Goal: Transaction & Acquisition: Purchase product/service

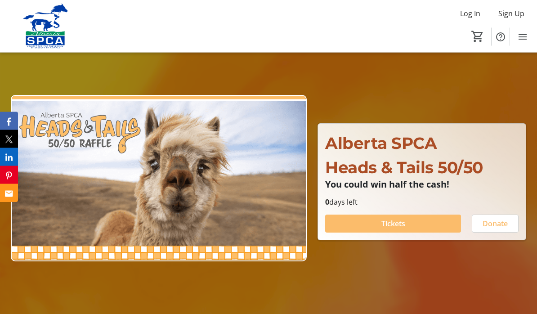
scroll to position [43, 0]
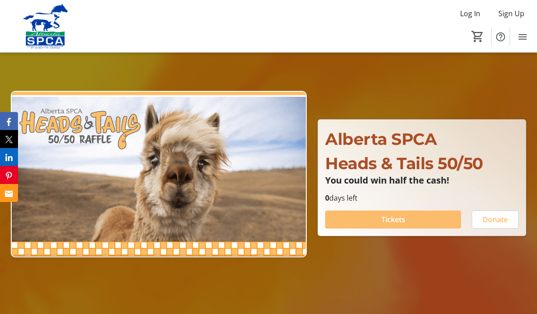
click at [417, 230] on span at bounding box center [393, 220] width 136 height 22
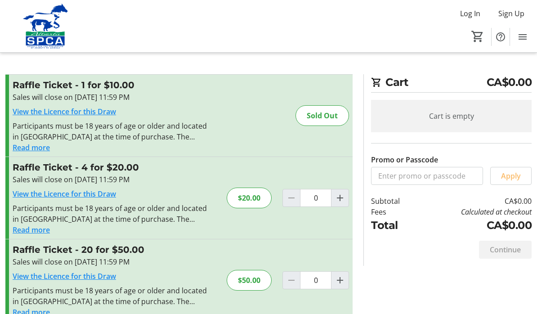
click at [343, 279] on mat-icon "Increment by one" at bounding box center [340, 280] width 11 height 11
type input "1"
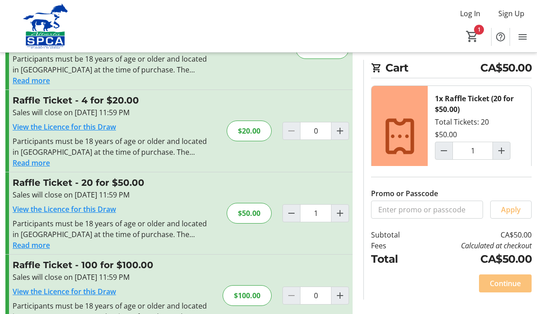
click at [499, 294] on span at bounding box center [505, 283] width 53 height 22
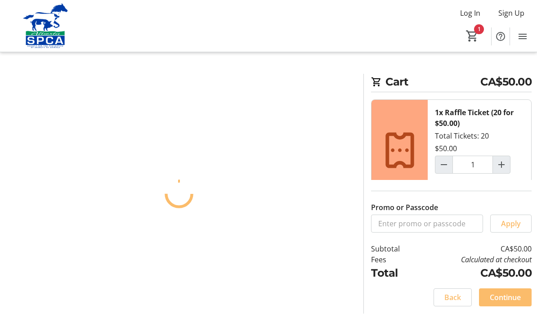
click at [500, 296] on span at bounding box center [505, 298] width 53 height 22
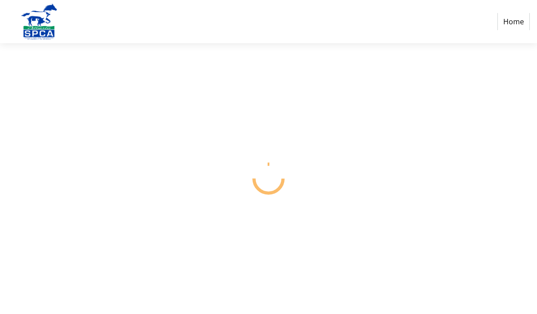
scroll to position [40, 0]
select select "CA"
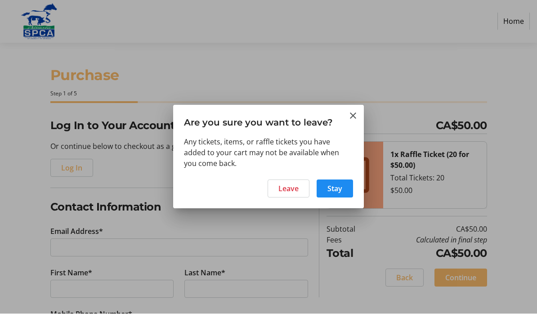
click at [286, 185] on span "Leave" at bounding box center [288, 188] width 20 height 11
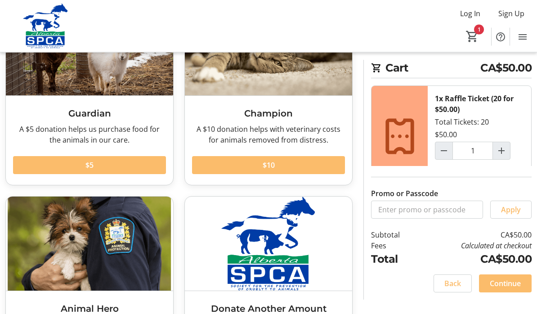
scroll to position [93, 0]
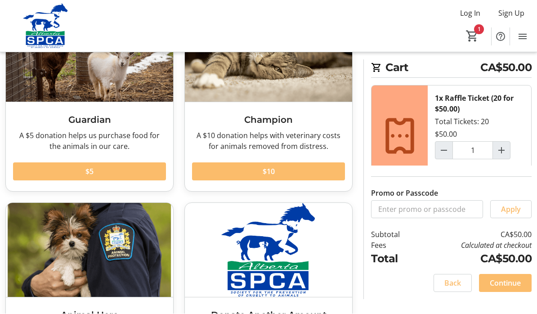
click at [42, 172] on span at bounding box center [89, 172] width 153 height 22
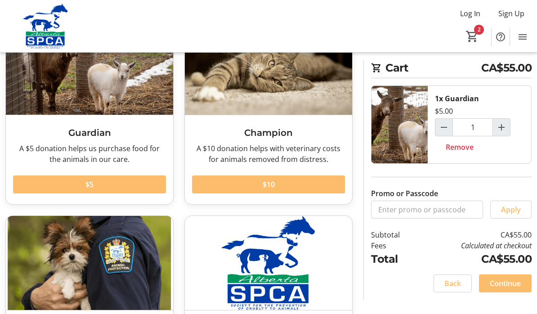
scroll to position [78, 0]
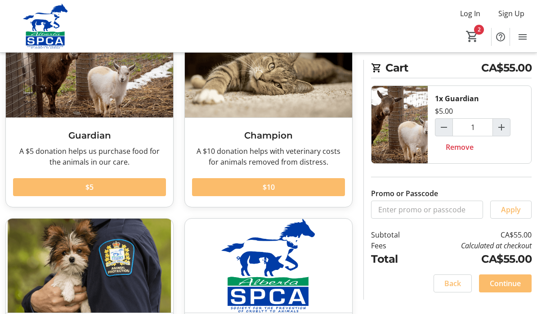
click at [498, 289] on span "Continue" at bounding box center [505, 283] width 31 height 11
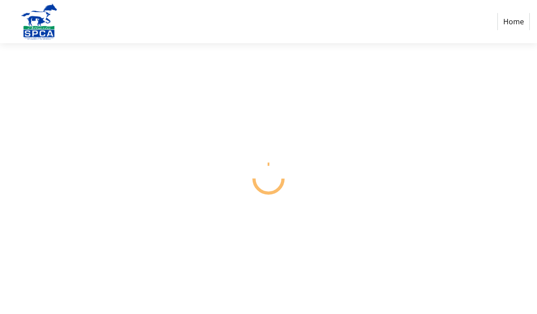
select select "CA"
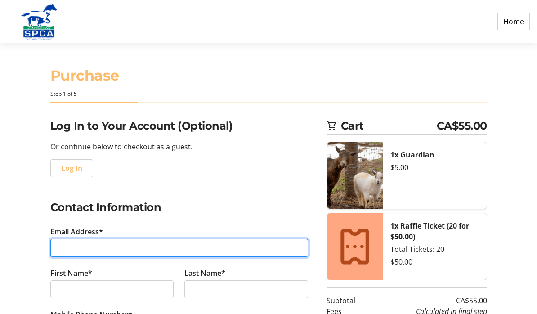
click at [69, 249] on input "Email Address*" at bounding box center [179, 248] width 258 height 18
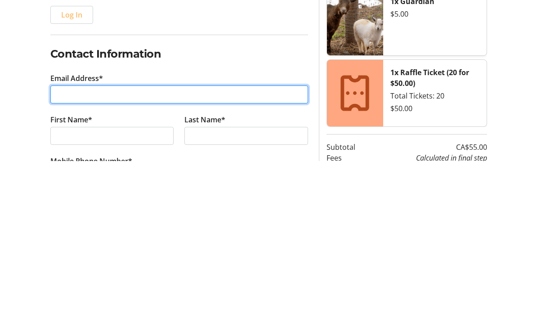
type input "[EMAIL_ADDRESS][PERSON_NAME][DOMAIN_NAME]"
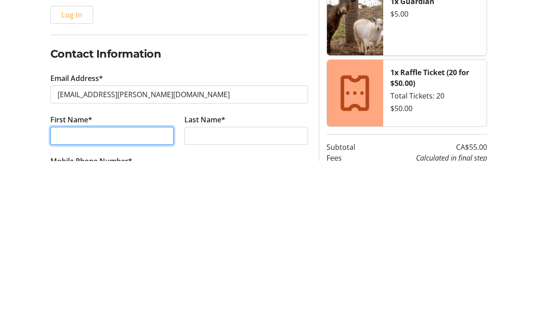
type input "[PERSON_NAME]"
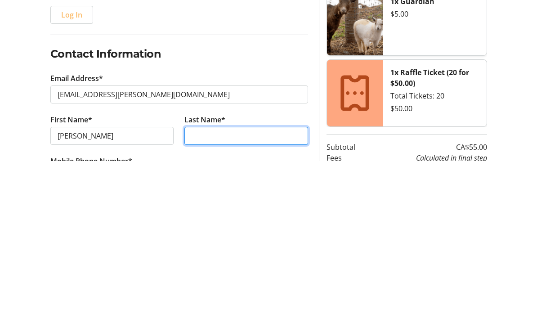
type input "Runcie"
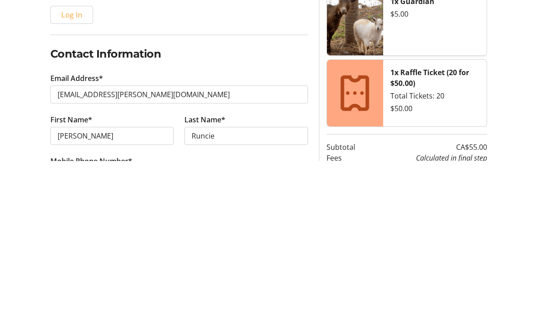
scroll to position [153, 0]
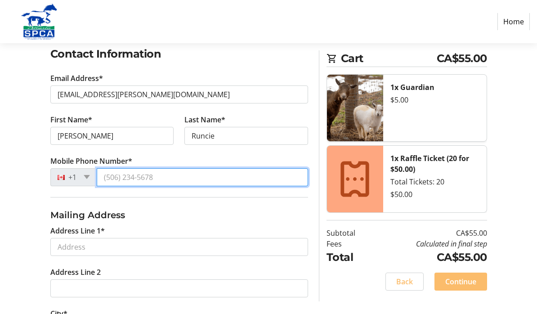
click at [144, 172] on input "Mobile Phone Number*" at bounding box center [202, 177] width 211 height 18
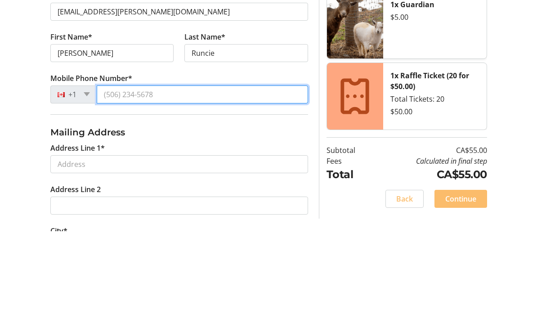
type input "[PHONE_NUMBER]"
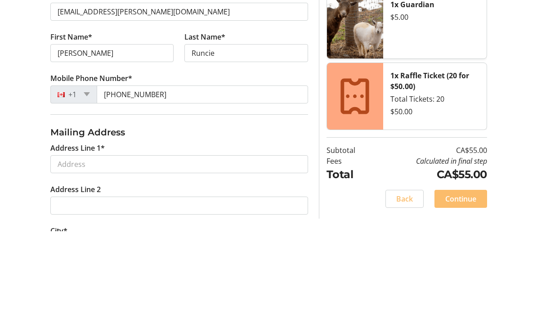
scroll to position [236, 0]
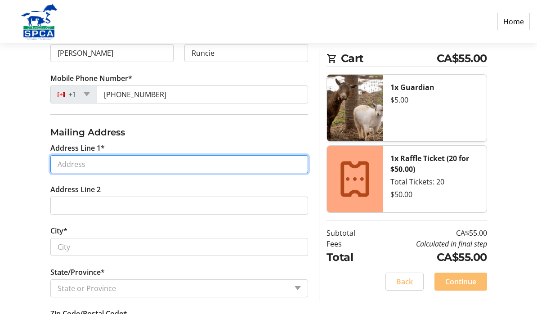
click at [64, 165] on input "Address Line 1*" at bounding box center [179, 164] width 258 height 18
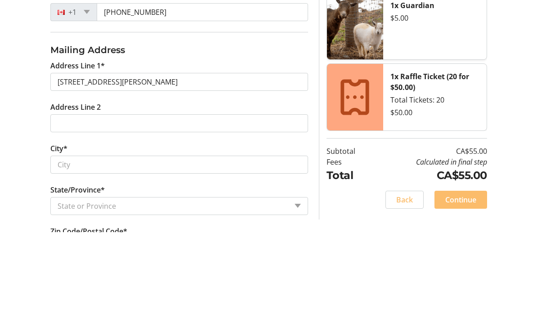
type input "[STREET_ADDRESS][PERSON_NAME]"
type input "[GEOGRAPHIC_DATA]"
select select "AB"
type input "T2J 1E3"
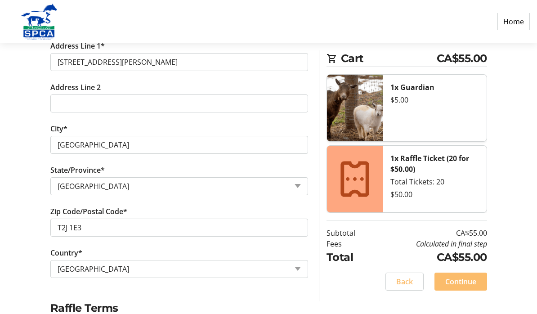
scroll to position [338, 0]
checkbox input "true"
click at [455, 283] on span "Continue" at bounding box center [460, 281] width 31 height 11
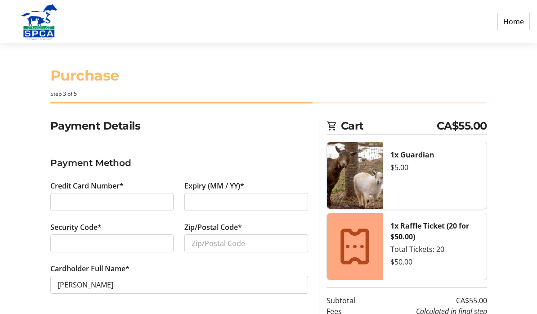
click at [67, 195] on div at bounding box center [112, 202] width 124 height 18
click at [65, 207] on div at bounding box center [112, 202] width 124 height 18
click at [97, 206] on div at bounding box center [112, 202] width 124 height 18
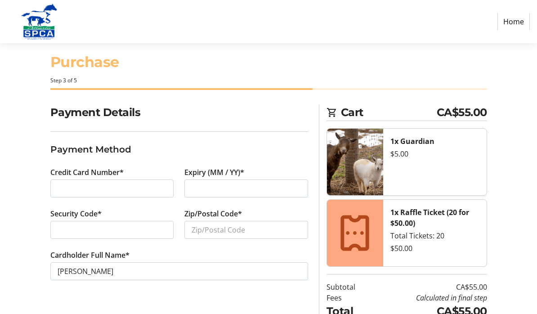
scroll to position [13, 0]
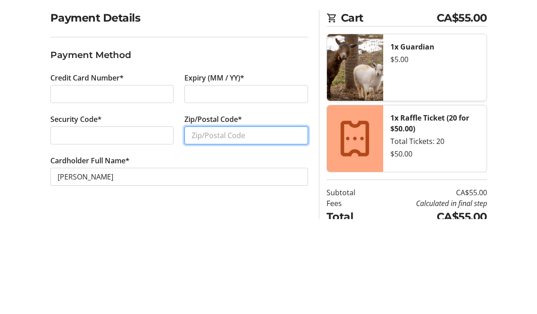
click at [204, 221] on input "Zip/Postal Code*" at bounding box center [246, 230] width 124 height 18
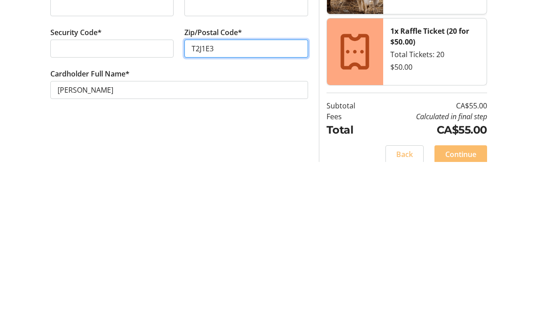
scroll to position [54, 0]
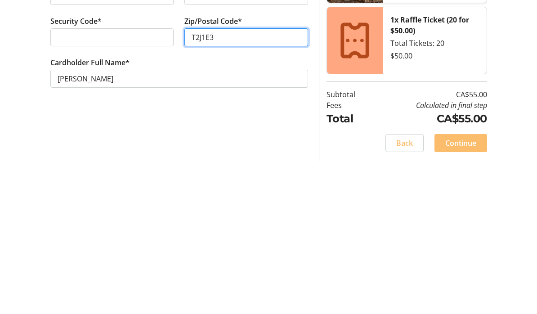
type input "T2J1E3"
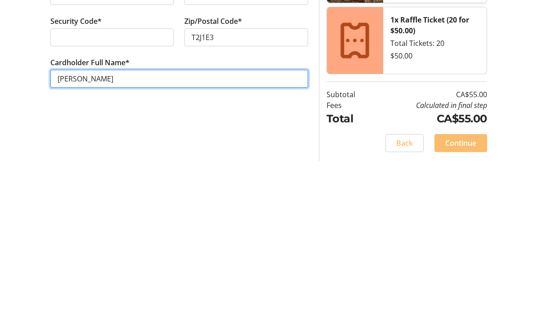
click at [55, 222] on input "[PERSON_NAME]" at bounding box center [179, 231] width 258 height 18
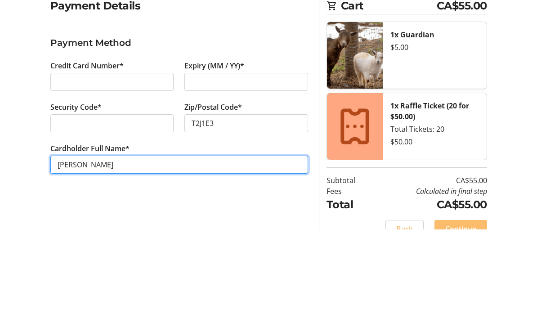
type input "[PERSON_NAME]"
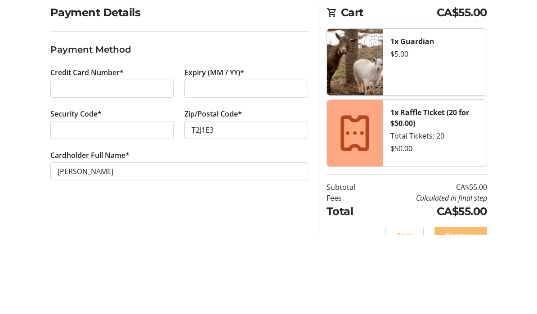
click at [453, 309] on span "Continue" at bounding box center [460, 314] width 31 height 11
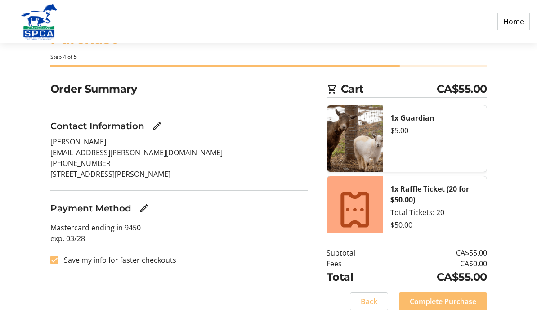
scroll to position [36, 0]
click at [421, 307] on span "Complete Purchase" at bounding box center [443, 301] width 67 height 11
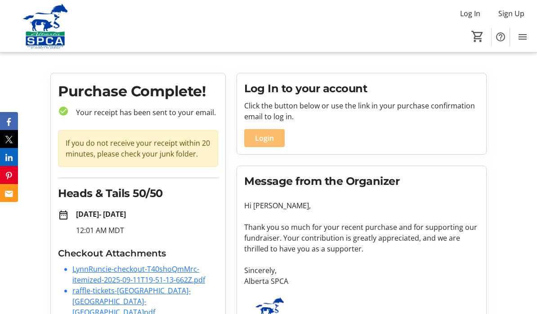
scroll to position [7, 0]
